Goal: Task Accomplishment & Management: Manage account settings

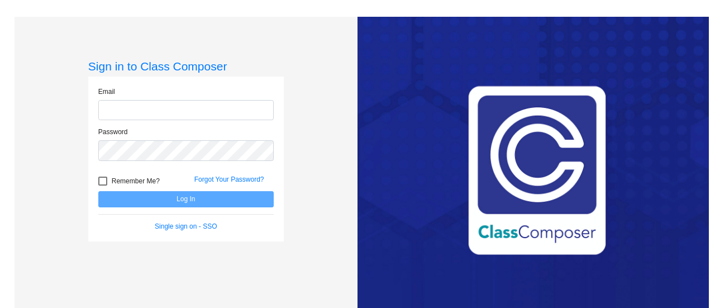
click at [154, 109] on input "email" at bounding box center [185, 110] width 175 height 21
type input "sandy.sullivan@lcps.org"
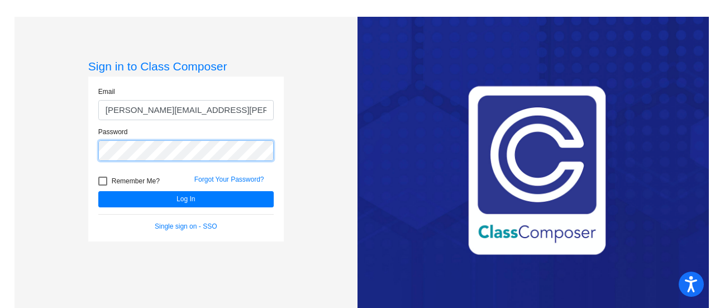
click at [98, 191] on button "Log In" at bounding box center [185, 199] width 175 height 16
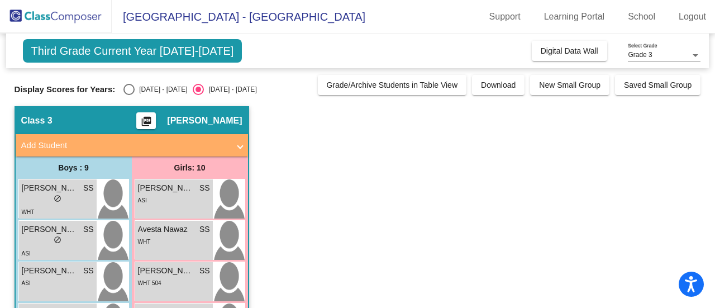
click at [129, 90] on div "Select an option" at bounding box center [128, 89] width 11 height 11
click at [129, 95] on input "2024 - 2025" at bounding box center [128, 95] width 1 height 1
radio input "true"
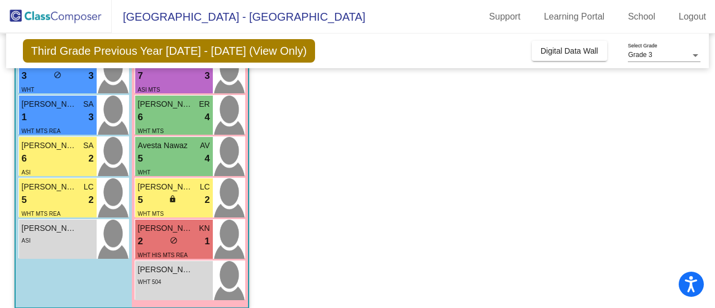
scroll to position [302, 0]
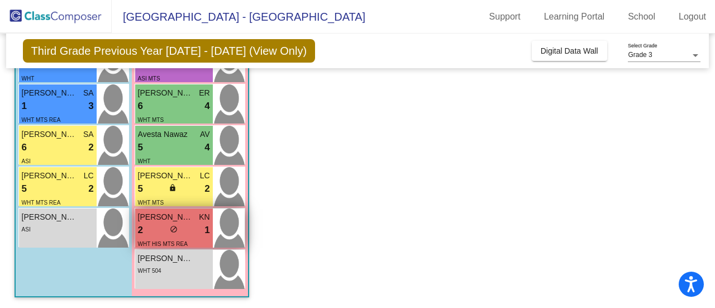
click at [162, 237] on div "WHT HIS MTS REA" at bounding box center [163, 243] width 50 height 12
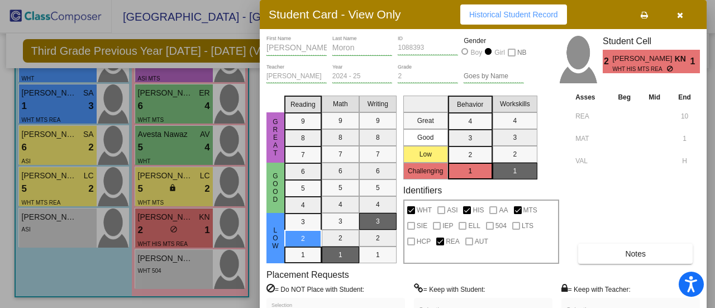
click at [680, 15] on icon "button" at bounding box center [680, 15] width 6 height 8
